Goal: Information Seeking & Learning: Find specific page/section

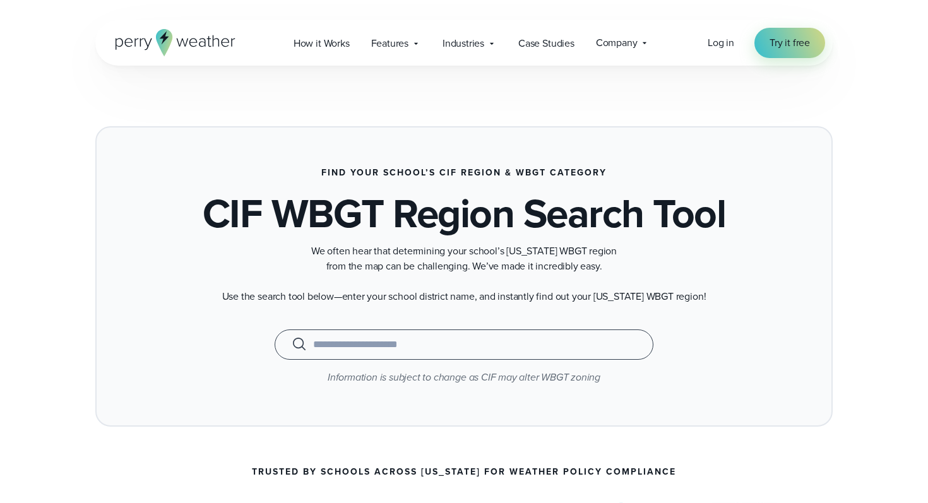
click at [441, 334] on div "When autocomplete results are available use up and down arrows to review and en…" at bounding box center [464, 345] width 379 height 30
click at [442, 340] on input "text" at bounding box center [463, 344] width 347 height 15
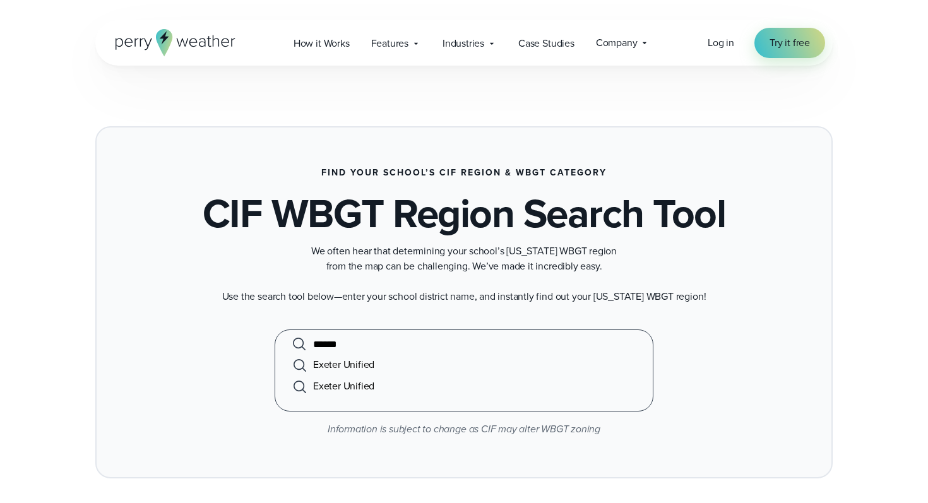
click at [336, 360] on li "Exeter Unified" at bounding box center [463, 364] width 347 height 21
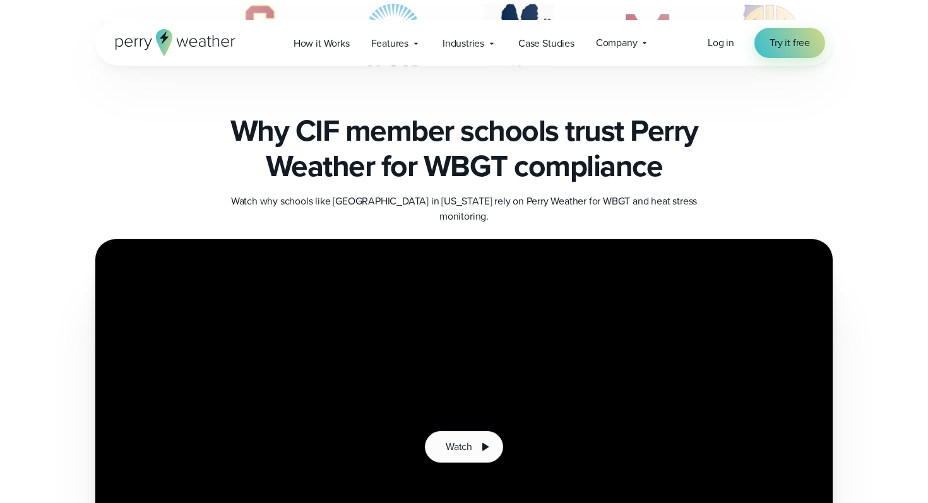
scroll to position [402, 0]
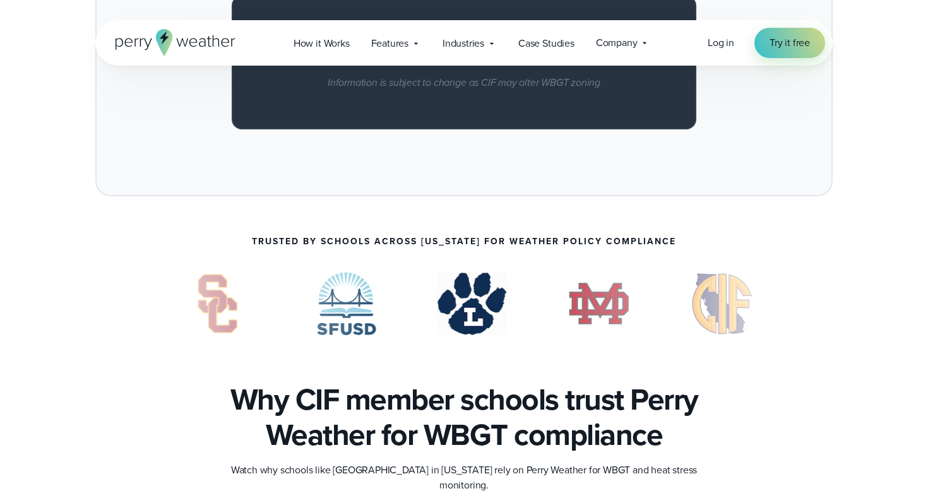
type input "**********"
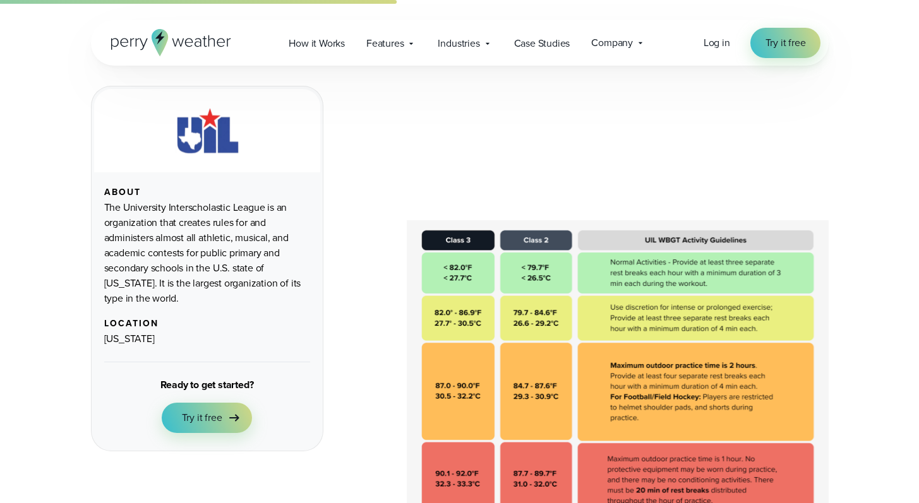
scroll to position [1665, 0]
